Goal: Task Accomplishment & Management: Manage account settings

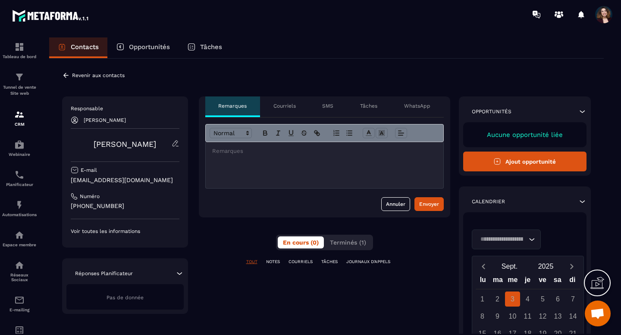
scroll to position [4775, 0]
click at [281, 106] on p "Courriels" at bounding box center [284, 106] width 22 height 7
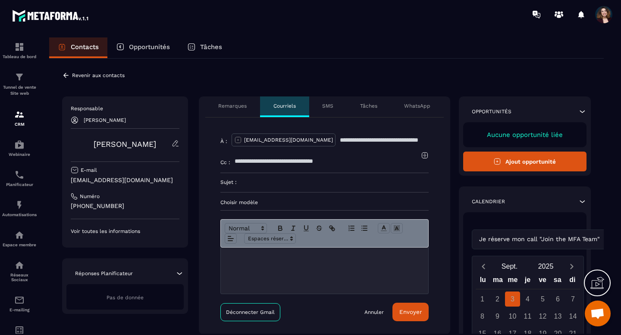
click at [259, 202] on p "Choisir modèle" at bounding box center [324, 202] width 208 height 7
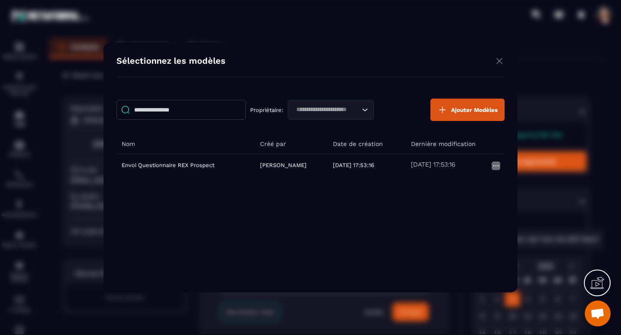
click at [499, 61] on img "Modal window" at bounding box center [499, 61] width 10 height 11
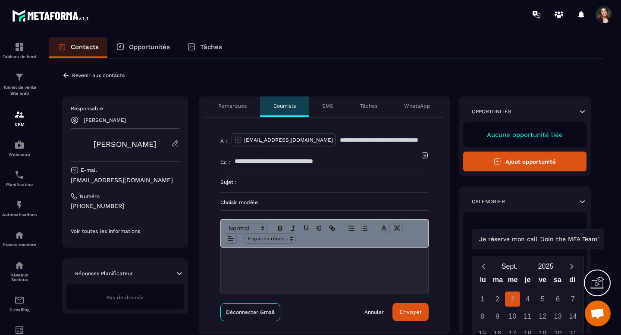
click at [176, 141] on icon at bounding box center [176, 144] width 8 height 8
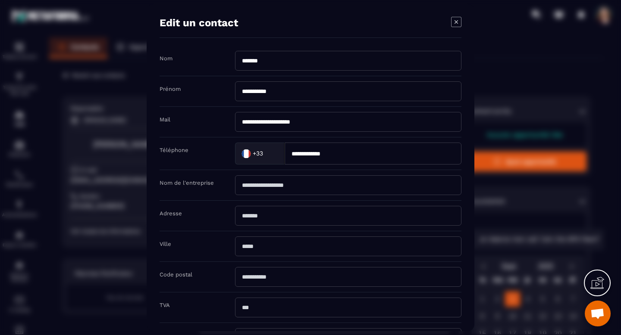
click at [454, 22] on icon "Modal window" at bounding box center [456, 22] width 10 height 10
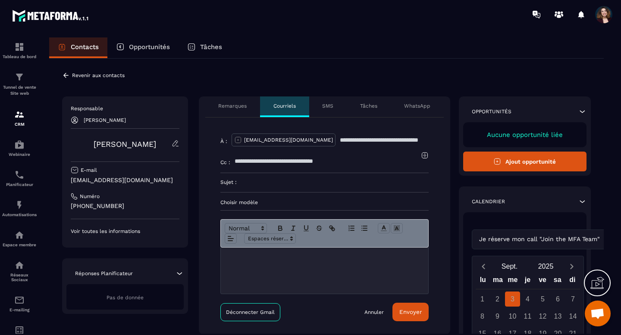
click at [96, 72] on p "Revenir aux contacts" at bounding box center [98, 75] width 53 height 6
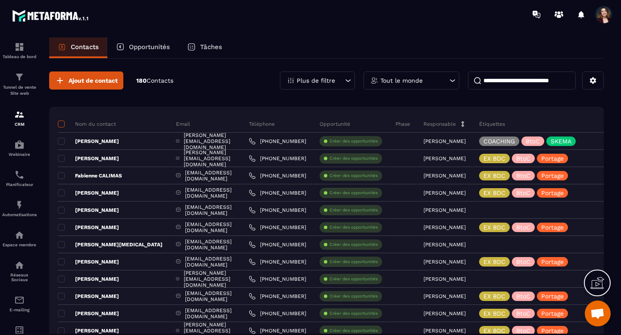
click at [63, 123] on span at bounding box center [61, 124] width 7 height 7
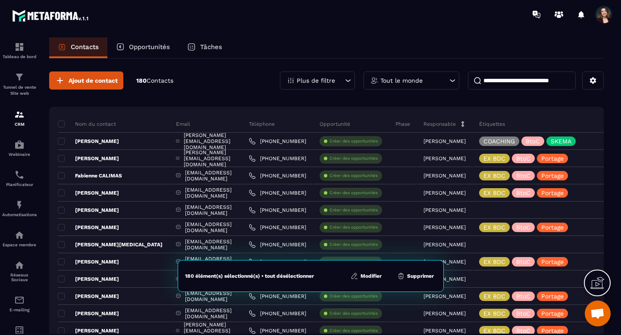
click at [362, 275] on button "Modifier" at bounding box center [366, 276] width 36 height 9
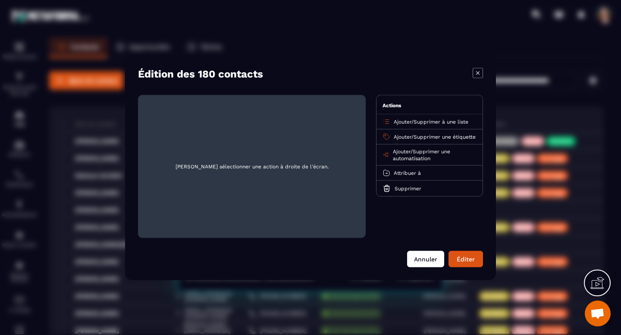
click at [429, 258] on button "Annuler" at bounding box center [425, 259] width 37 height 16
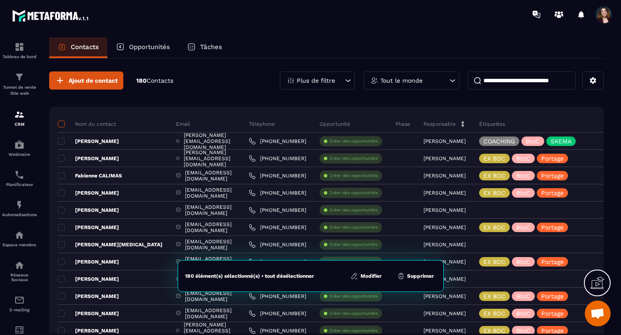
click at [61, 124] on span at bounding box center [61, 124] width 7 height 7
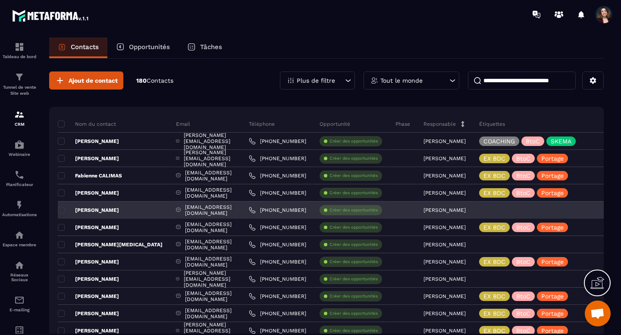
click at [87, 211] on p "[PERSON_NAME]" at bounding box center [88, 210] width 61 height 7
